Goal: Find specific page/section: Find specific page/section

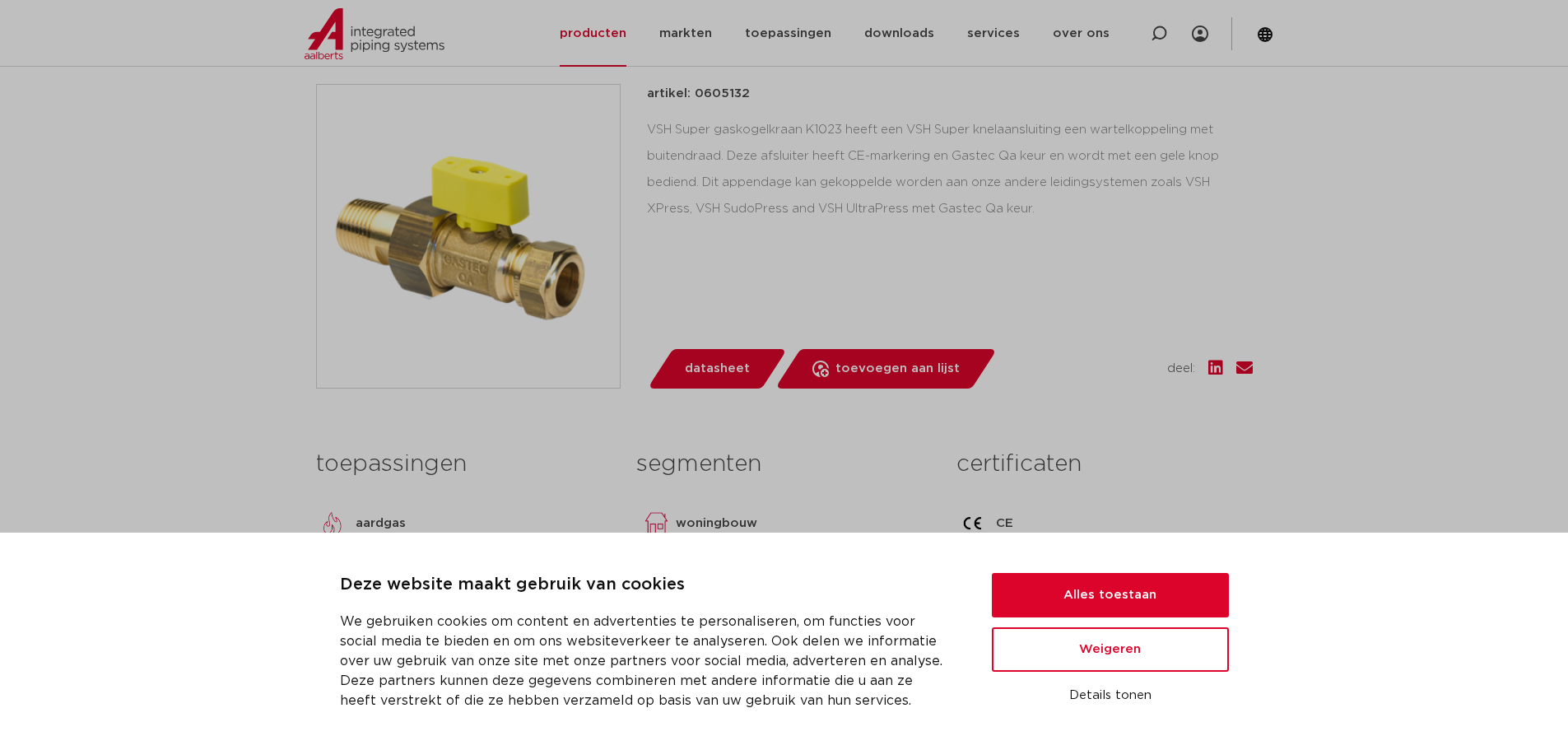
scroll to position [411, 0]
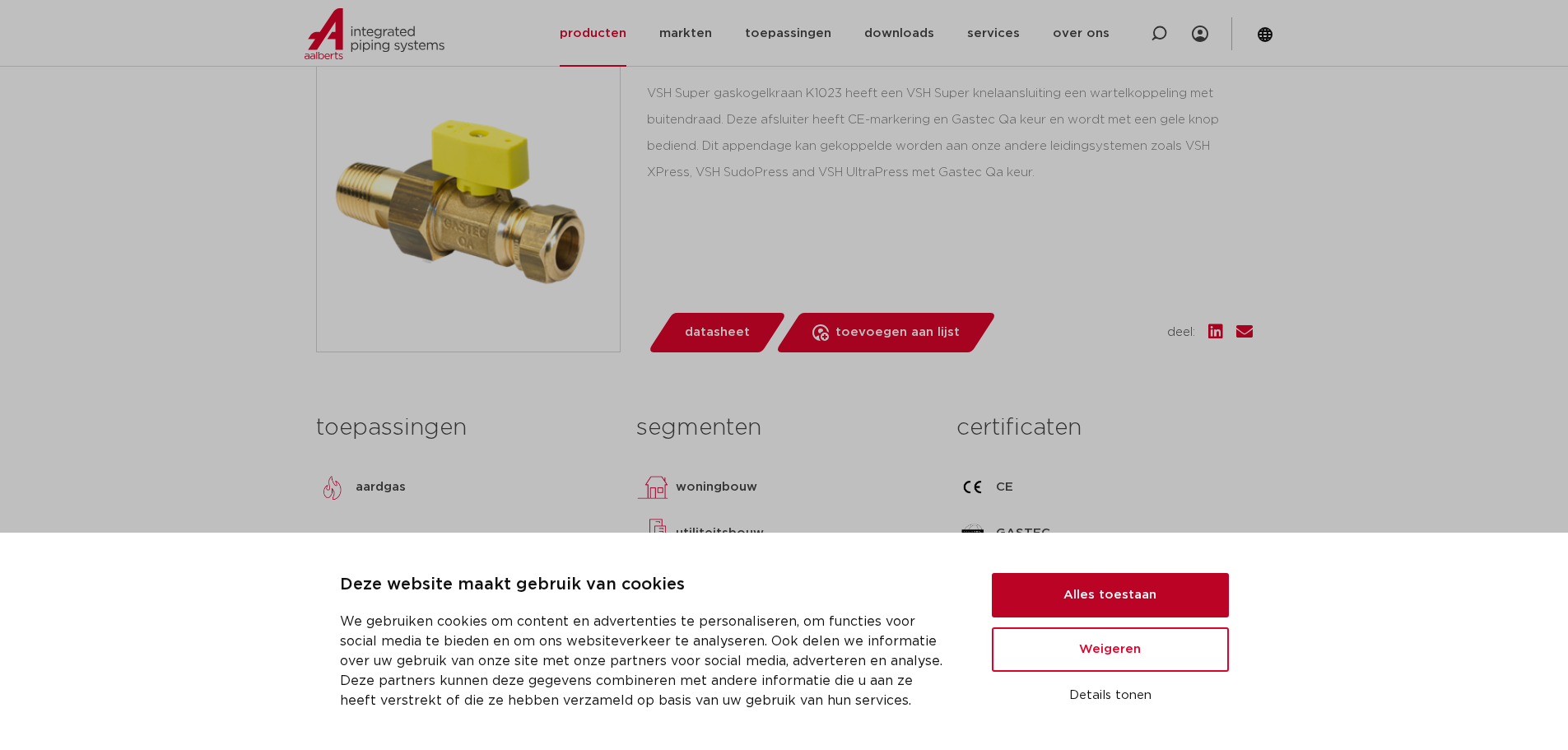
click at [1121, 585] on button "Alles toestaan" at bounding box center [1110, 594] width 237 height 44
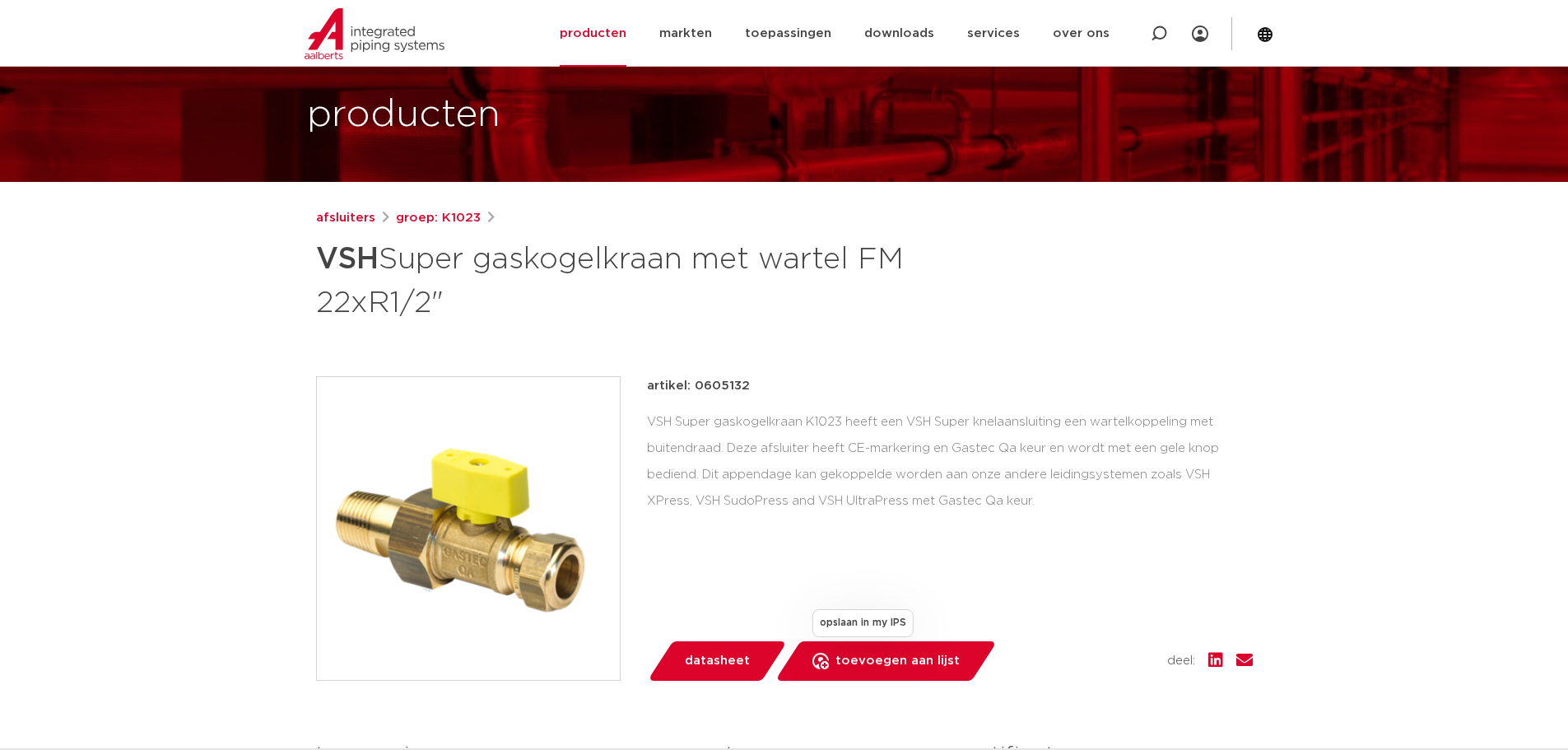
scroll to position [82, 0]
click at [1160, 29] on icon at bounding box center [1159, 33] width 16 height 16
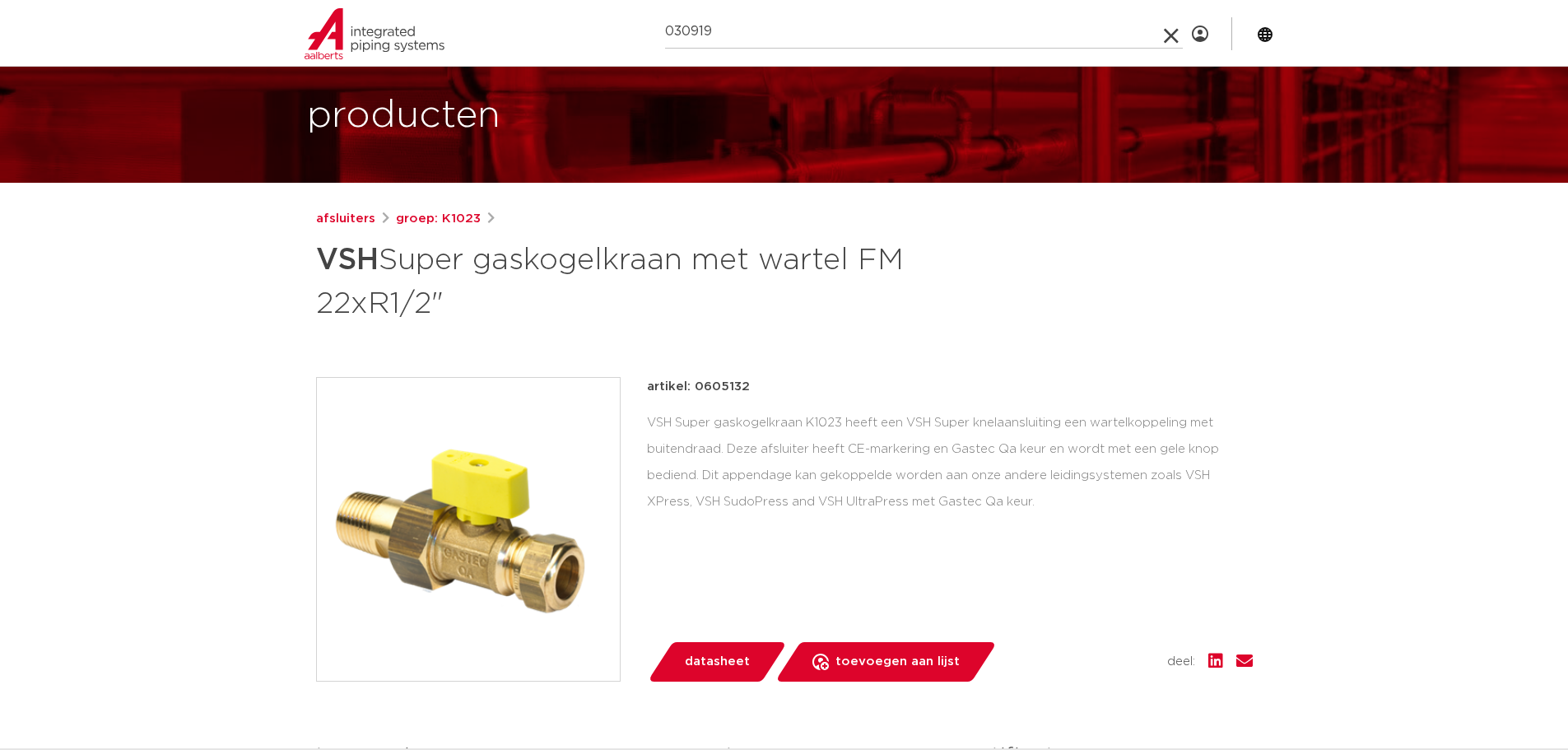
type input "030919"
click button "Zoeken" at bounding box center [0, 0] width 0 height 0
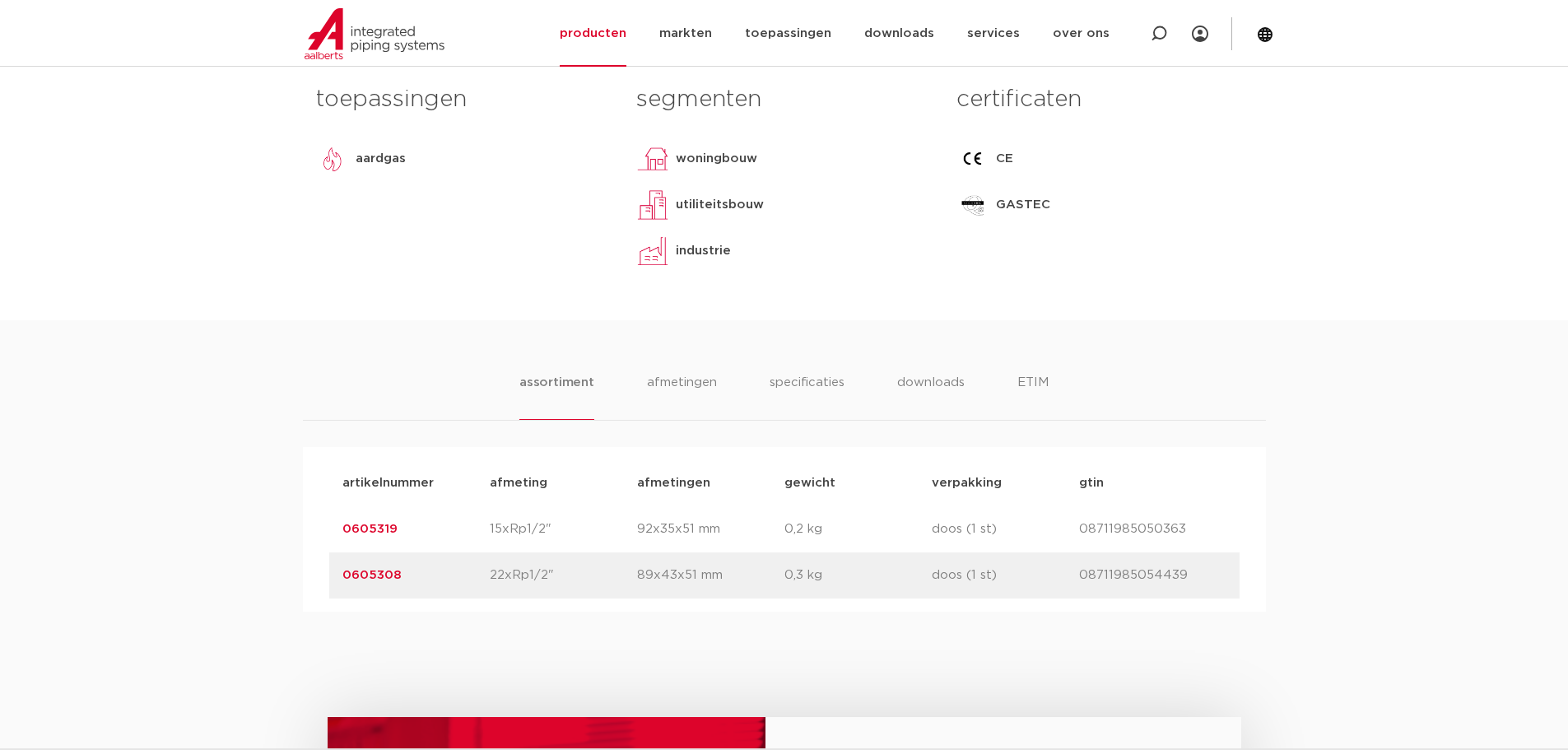
scroll to position [823, 0]
